Goal: Task Accomplishment & Management: Manage account settings

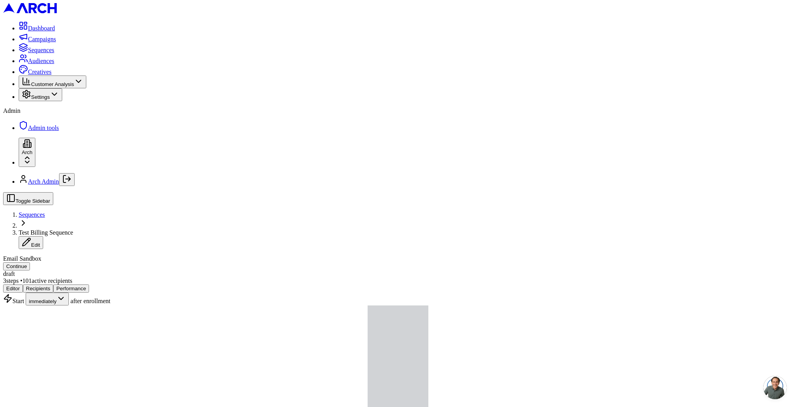
scroll to position [170, 0]
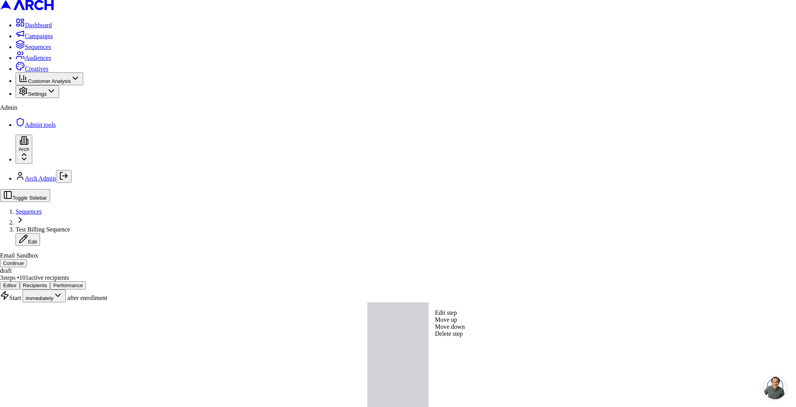
click at [465, 316] on div "Edit step" at bounding box center [450, 312] width 30 height 7
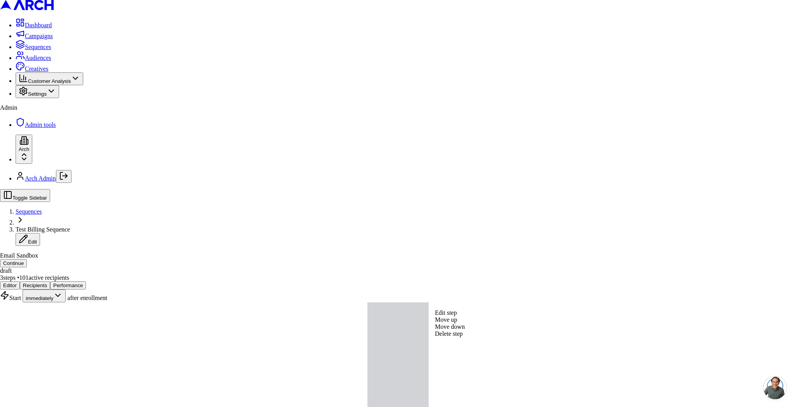
click at [452, 337] on div "Delete step" at bounding box center [450, 333] width 30 height 7
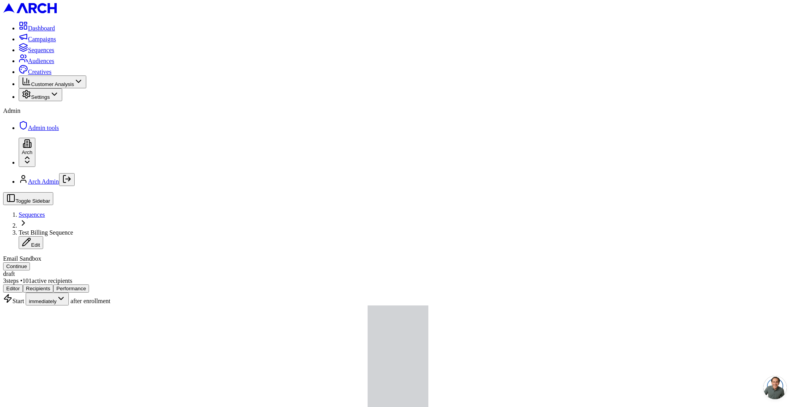
scroll to position [65, 0]
click at [30, 262] on button "Continue" at bounding box center [16, 266] width 27 height 8
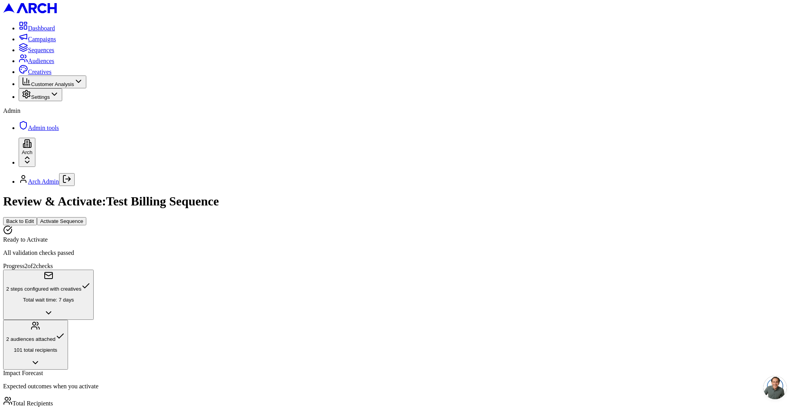
click at [86, 217] on button "Activate Sequence" at bounding box center [61, 221] width 49 height 8
